Goal: Task Accomplishment & Management: Use online tool/utility

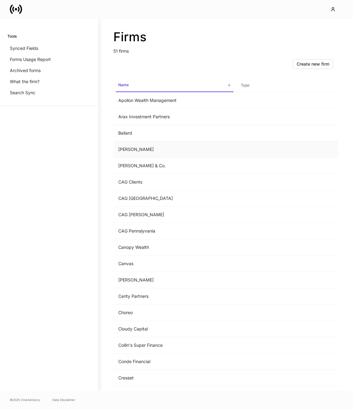
click at [180, 146] on td "[PERSON_NAME]" at bounding box center [174, 149] width 123 height 16
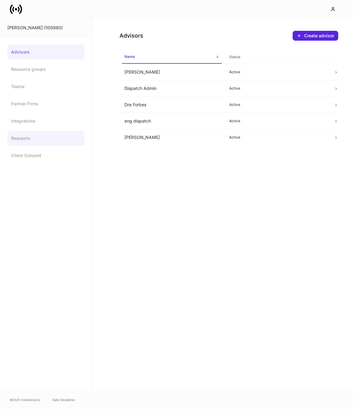
click at [40, 136] on link "Requests" at bounding box center [45, 138] width 77 height 15
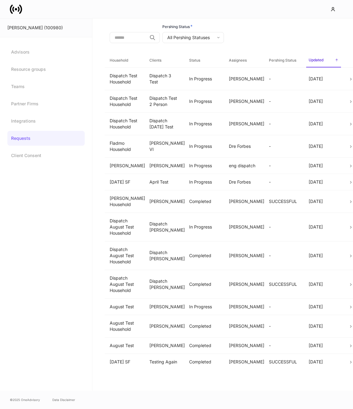
click at [193, 35] on body "Balentine (100980) Advisors Resource groups Teams Partner Firms Integrations Re…" at bounding box center [176, 204] width 353 height 409
type input "**********"
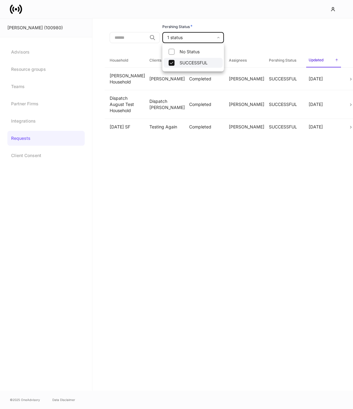
click at [136, 81] on div at bounding box center [176, 204] width 353 height 409
click at [239, 83] on td "Alexa Svensson" at bounding box center [244, 78] width 40 height 22
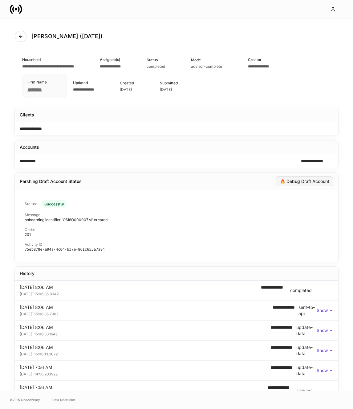
click at [301, 181] on div "🔥 Debug Draft Account" at bounding box center [304, 181] width 49 height 4
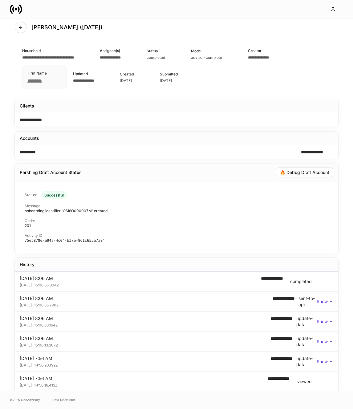
scroll to position [29, 0]
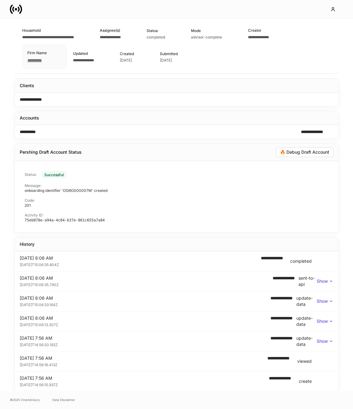
click at [323, 281] on p "Show" at bounding box center [322, 281] width 11 height 6
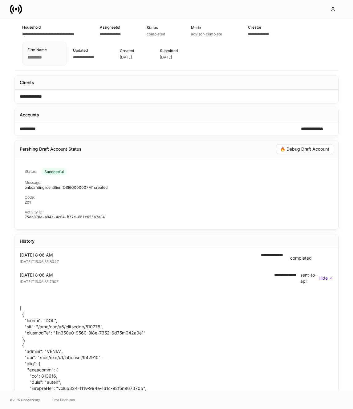
click at [323, 281] on div "**********" at bounding box center [176, 278] width 313 height 12
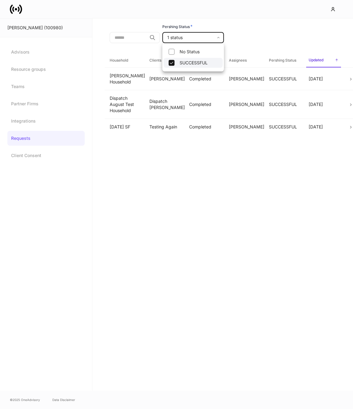
click at [192, 35] on body "**********" at bounding box center [176, 204] width 353 height 409
drag, startPoint x: 164, startPoint y: 63, endPoint x: 168, endPoint y: 63, distance: 3.1
click at [164, 63] on li "SUCCESSFUL" at bounding box center [192, 63] width 59 height 10
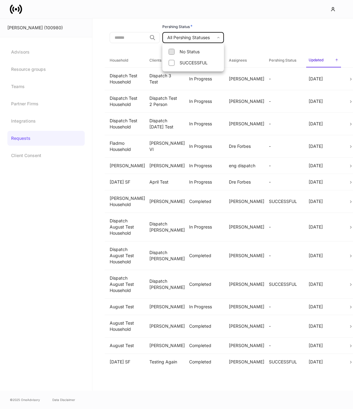
type input "****"
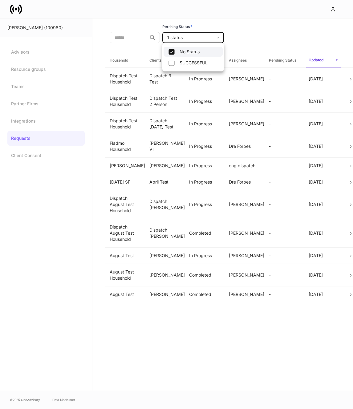
click at [275, 44] on div at bounding box center [176, 204] width 353 height 409
click at [271, 81] on td "-" at bounding box center [284, 78] width 40 height 22
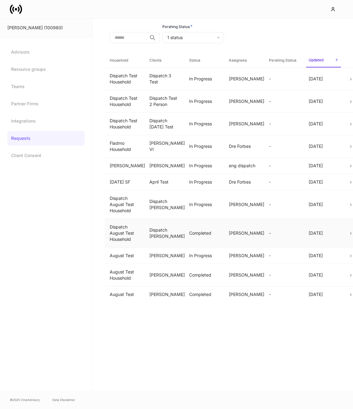
click at [214, 242] on td "Completed" at bounding box center [204, 233] width 40 height 29
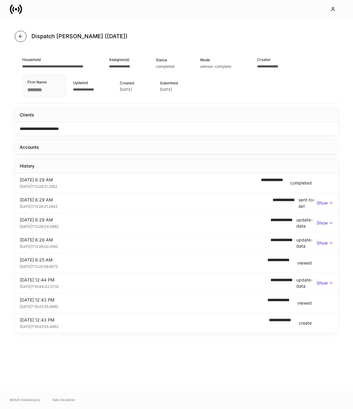
click at [19, 32] on button "button" at bounding box center [21, 36] width 12 height 11
click at [22, 34] on icon "button" at bounding box center [20, 36] width 5 height 5
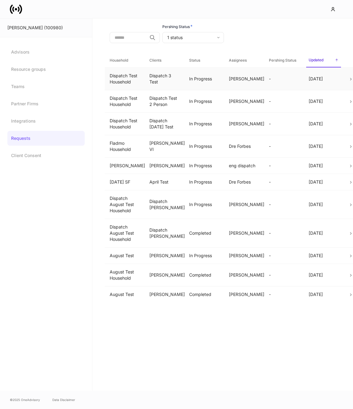
click at [213, 83] on td "In Progress" at bounding box center [204, 78] width 40 height 22
click at [179, 39] on body "Balentine (100980) Advisors Resource groups Teams Partner Firms Integrations Re…" at bounding box center [176, 204] width 353 height 409
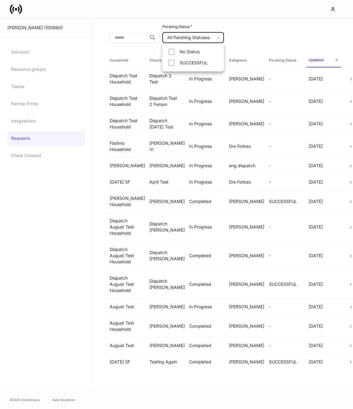
click at [264, 34] on div at bounding box center [176, 204] width 353 height 409
click at [347, 62] on span at bounding box center [346, 60] width 10 height 7
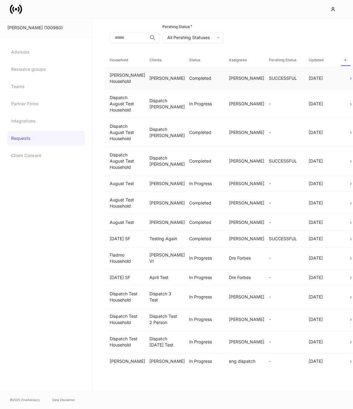
click at [231, 79] on td "Alexa Svensson" at bounding box center [244, 78] width 40 height 22
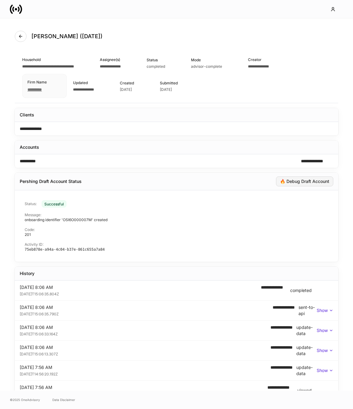
click at [309, 182] on div "🔥 Debug Draft Account" at bounding box center [304, 181] width 49 height 4
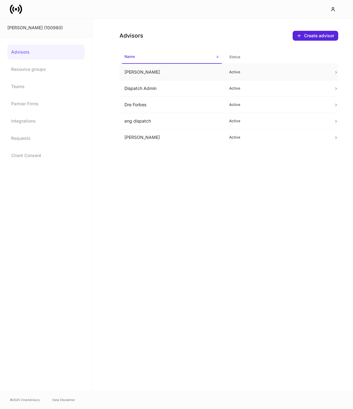
click at [160, 75] on td "Alexa Svensson" at bounding box center [171, 72] width 105 height 16
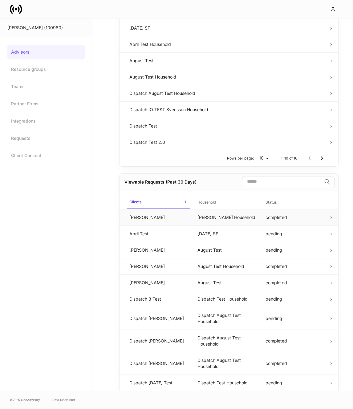
scroll to position [237, 0]
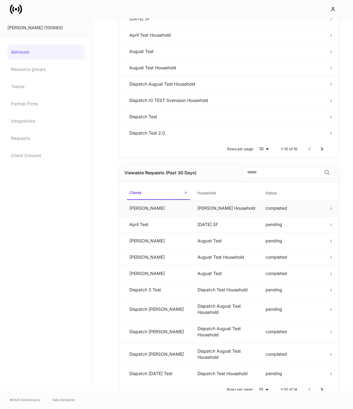
click at [264, 202] on td "completed" at bounding box center [294, 208] width 68 height 16
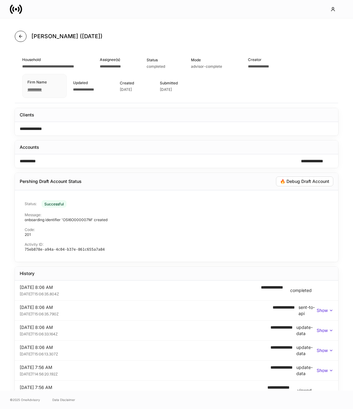
click at [23, 36] on button "button" at bounding box center [21, 36] width 12 height 11
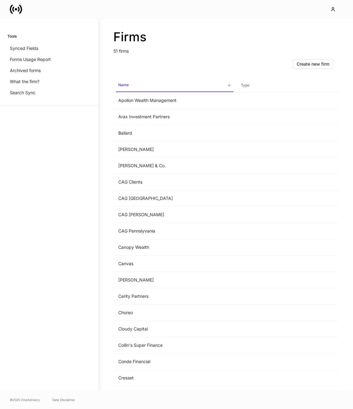
click at [18, 12] on icon at bounding box center [16, 9] width 12 height 12
click at [139, 149] on td "[PERSON_NAME]" at bounding box center [174, 148] width 123 height 16
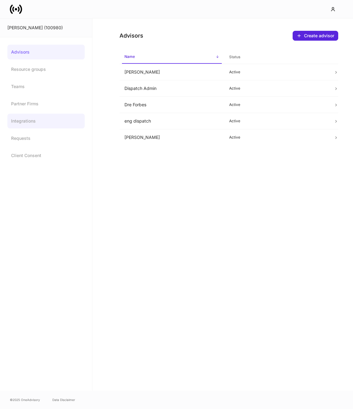
click at [25, 118] on link "Integrations" at bounding box center [45, 121] width 77 height 15
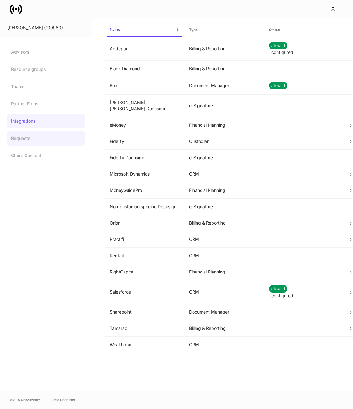
click at [38, 143] on link "Requests" at bounding box center [45, 138] width 77 height 15
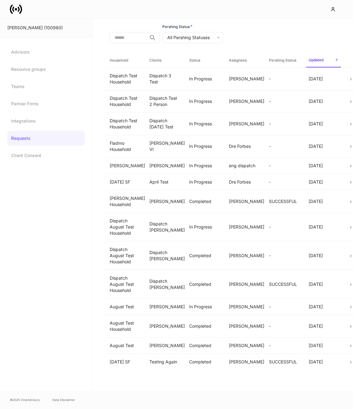
click at [329, 59] on span "Updated sorted descending" at bounding box center [323, 60] width 35 height 13
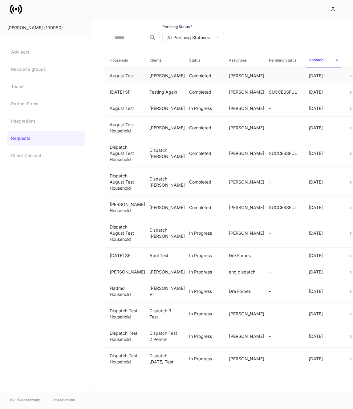
click at [245, 79] on td "Alexa Svensson" at bounding box center [244, 75] width 40 height 16
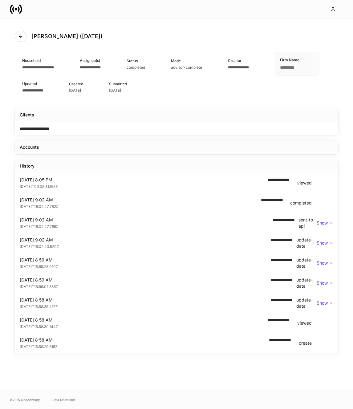
click at [325, 224] on p "Show" at bounding box center [322, 223] width 11 height 6
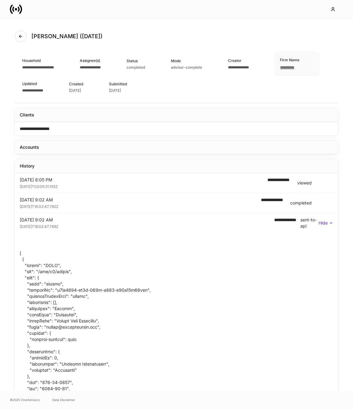
click at [325, 224] on p "Hide" at bounding box center [322, 223] width 9 height 6
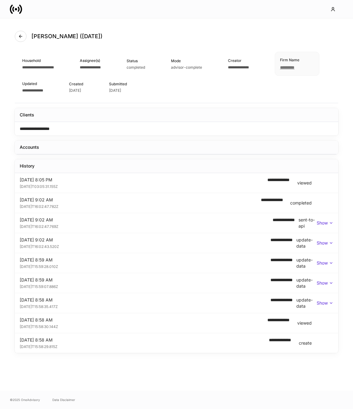
click at [317, 222] on p "Show" at bounding box center [322, 223] width 11 height 6
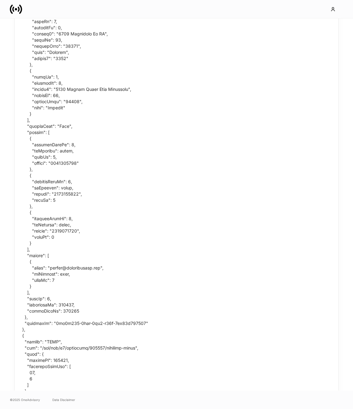
scroll to position [602, 0]
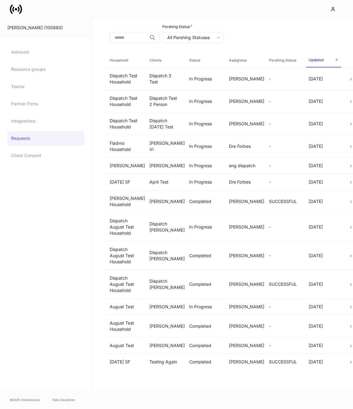
click at [30, 29] on div "Balentine (100980)" at bounding box center [45, 28] width 77 height 6
